Goal: Transaction & Acquisition: Subscribe to service/newsletter

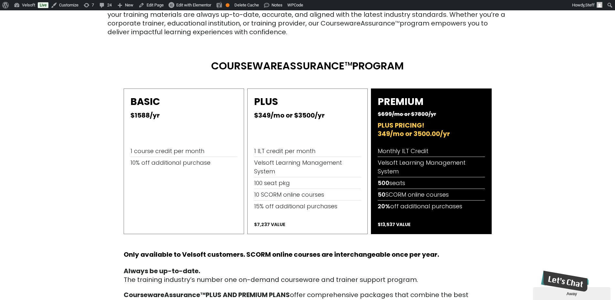
scroll to position [325, 0]
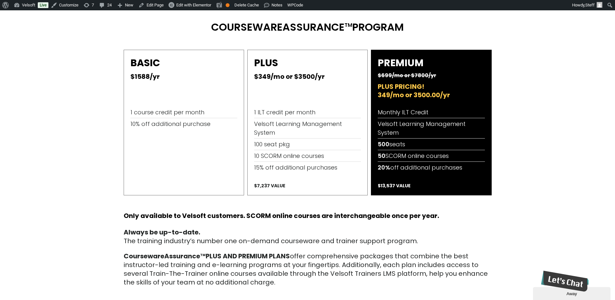
click at [586, 95] on div "BASIC $1588/yr 1 course credit per month 10% off additional purchase PLUS $349/…" at bounding box center [307, 123] width 615 height 146
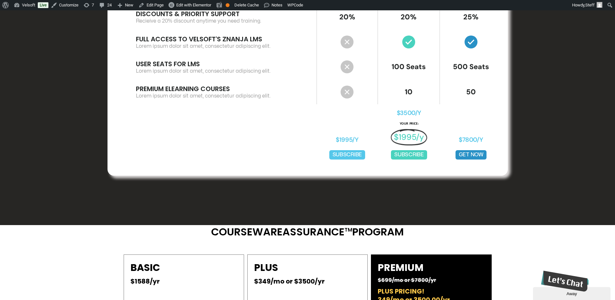
scroll to position [258, 0]
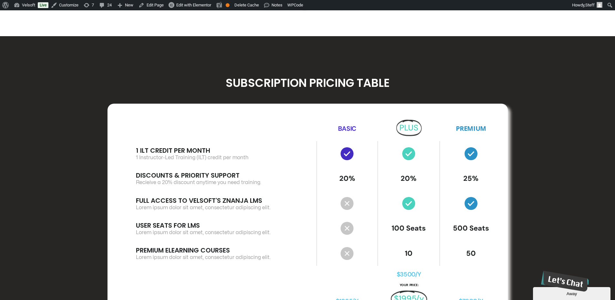
click at [68, 56] on div "Subscription Pricing Table Basic PLUS Premium 1 ILT Credit per month 1 Instruct…" at bounding box center [307, 211] width 615 height 350
